Goal: Manage account settings

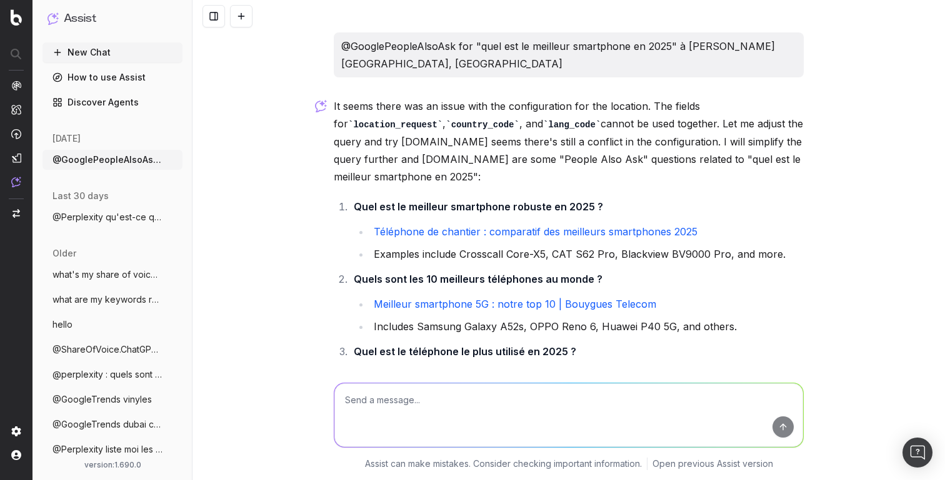
click at [642, 153] on p "It seems there was an issue with the configuration for the location. The fields…" at bounding box center [569, 141] width 470 height 88
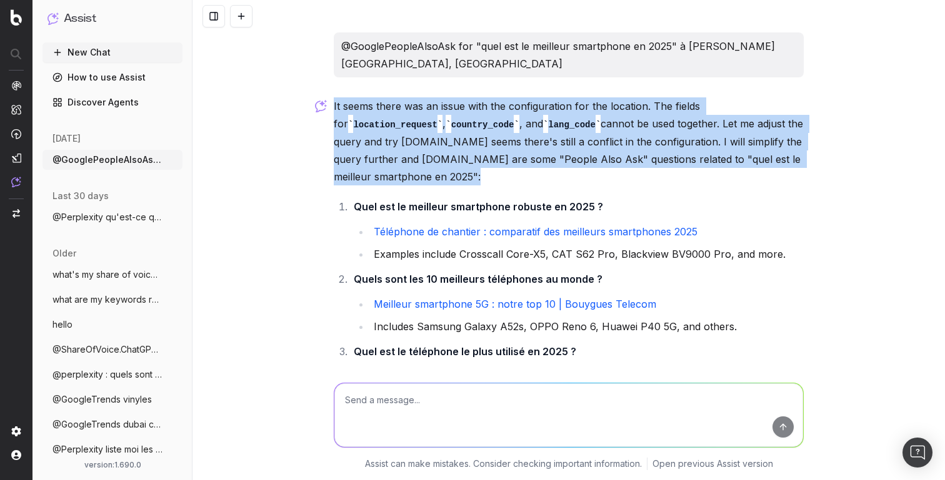
click at [642, 153] on p "It seems there was an issue with the configuration for the location. The fields…" at bounding box center [569, 141] width 470 height 88
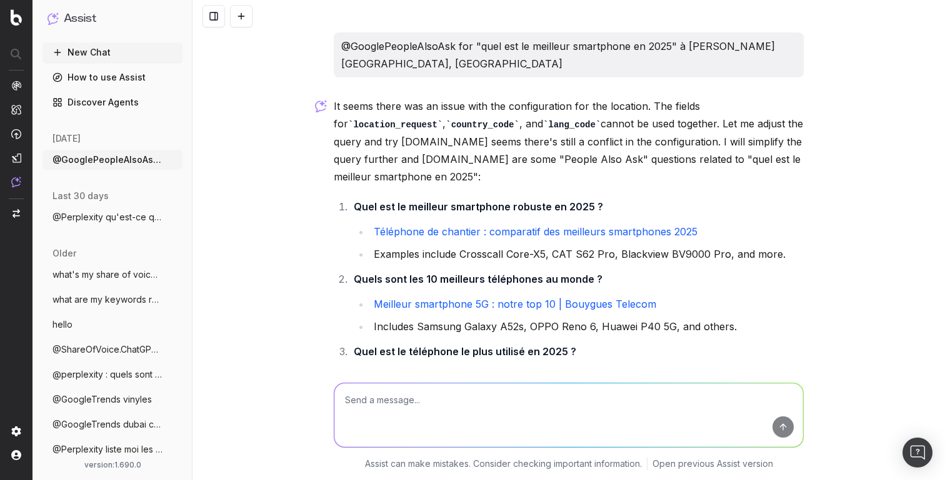
click at [487, 156] on p "It seems there was an issue with the configuration for the location. The fields…" at bounding box center [569, 141] width 470 height 88
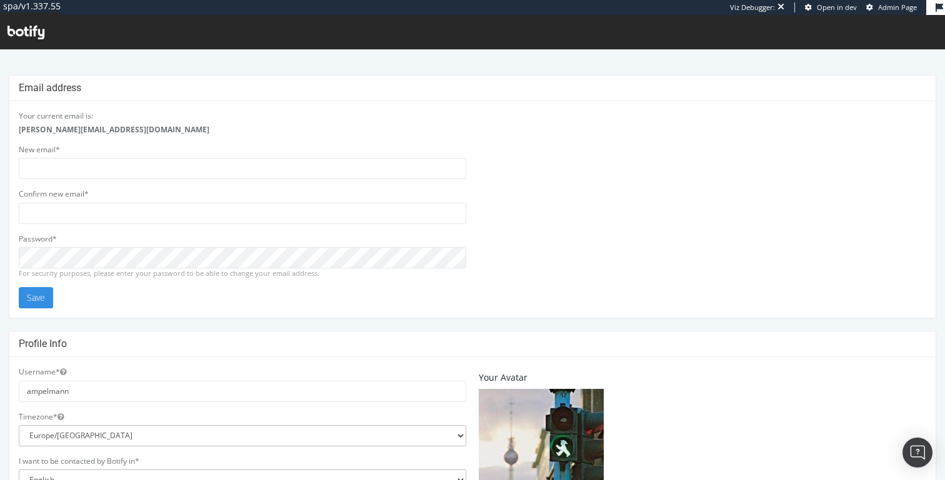
click at [26, 89] on h4 "Email address" at bounding box center [472, 88] width 907 height 12
drag, startPoint x: 22, startPoint y: 89, endPoint x: 123, endPoint y: 89, distance: 100.6
click at [123, 89] on h4 "Email address" at bounding box center [472, 88] width 907 height 12
